Goal: Information Seeking & Learning: Learn about a topic

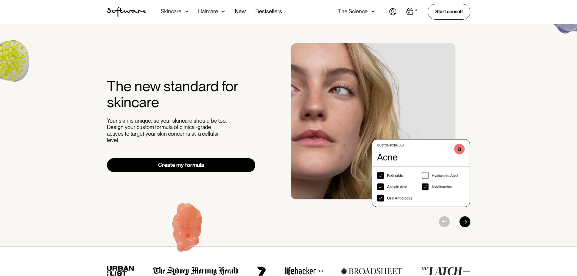
click at [350, 15] on div "The Science" at bounding box center [356, 12] width 37 height 24
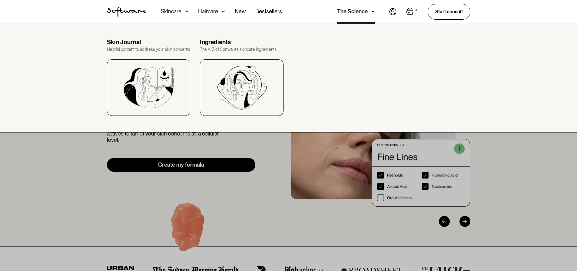
click at [216, 140] on div at bounding box center [288, 159] width 577 height 271
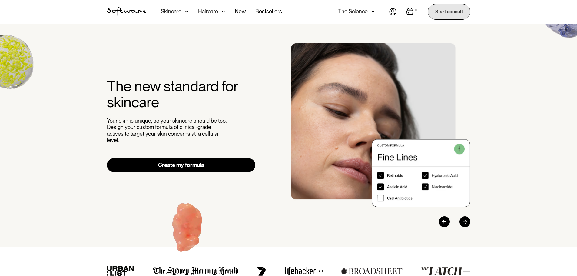
click at [465, 12] on link "Start consult" at bounding box center [449, 11] width 43 height 15
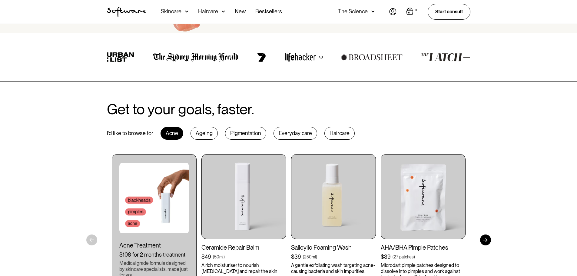
scroll to position [333, 0]
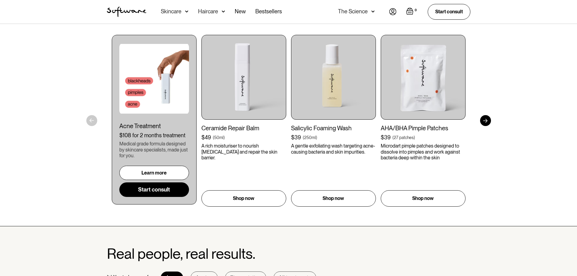
click at [493, 121] on div "Get to your goals, faster. I’d like to browse for Acne Ageing Pigmentation Ever…" at bounding box center [288, 94] width 577 height 264
click at [488, 121] on div at bounding box center [485, 120] width 11 height 11
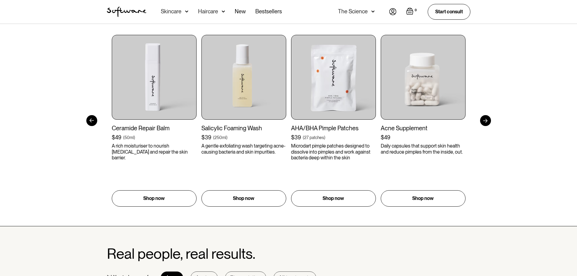
click at [488, 121] on div at bounding box center [485, 120] width 11 height 11
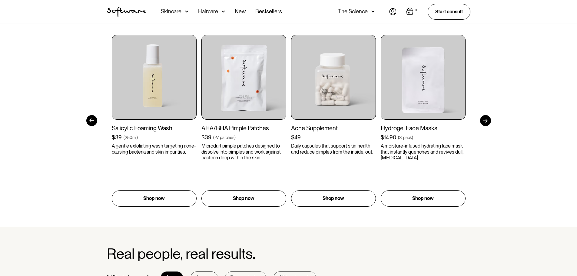
click at [488, 121] on div at bounding box center [485, 120] width 11 height 11
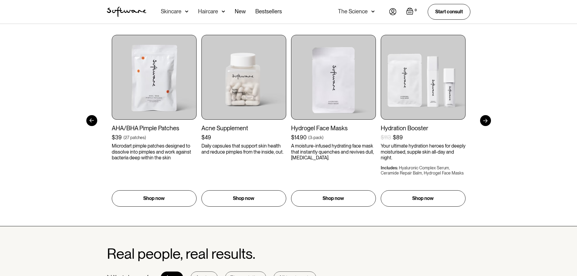
click at [488, 121] on div at bounding box center [485, 120] width 11 height 11
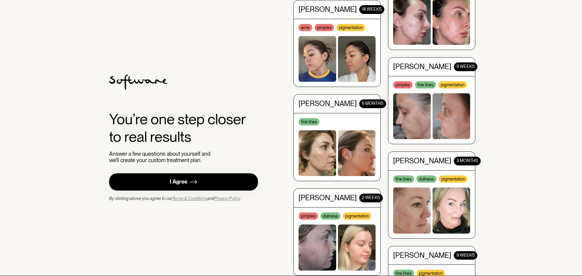
drag, startPoint x: 0, startPoint y: 0, endPoint x: 248, endPoint y: 70, distance: 257.6
click at [248, 70] on div "You’re one step closer to real results Answer a few questions about yourself an…" at bounding box center [291, 138] width 378 height 276
click at [180, 173] on div "You’re one step closer to real results Answer a few questions about yourself an…" at bounding box center [183, 138] width 149 height 127
click at [185, 178] on div "I Agree" at bounding box center [179, 181] width 18 height 7
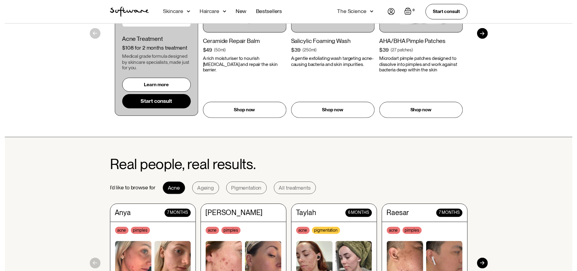
scroll to position [424, 0]
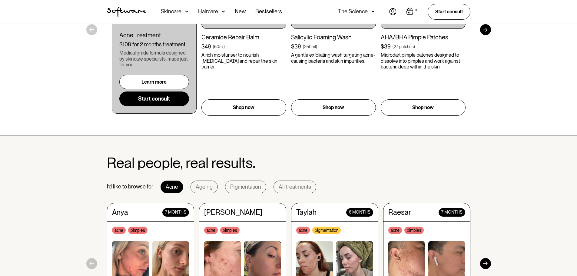
click at [360, 10] on div "The Science" at bounding box center [353, 11] width 30 height 6
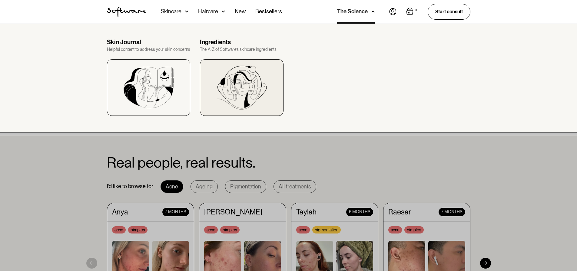
click at [224, 75] on img at bounding box center [242, 88] width 50 height 44
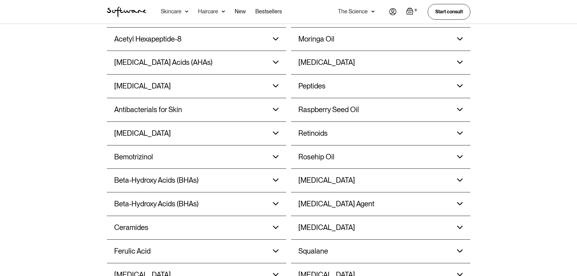
scroll to position [606, 0]
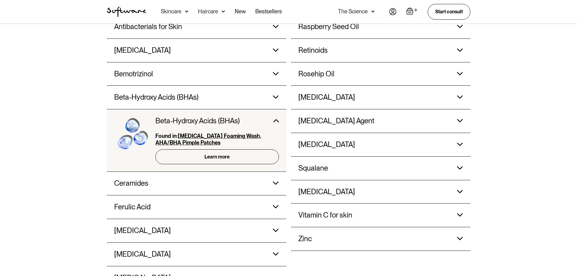
click at [202, 15] on strong "Salicylic Acid Foaming Wash, AHA/BHA Pimple Patches" at bounding box center [169, 11] width 65 height 6
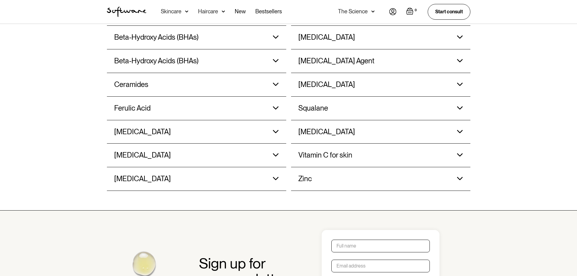
scroll to position [667, 0]
